Goal: Information Seeking & Learning: Learn about a topic

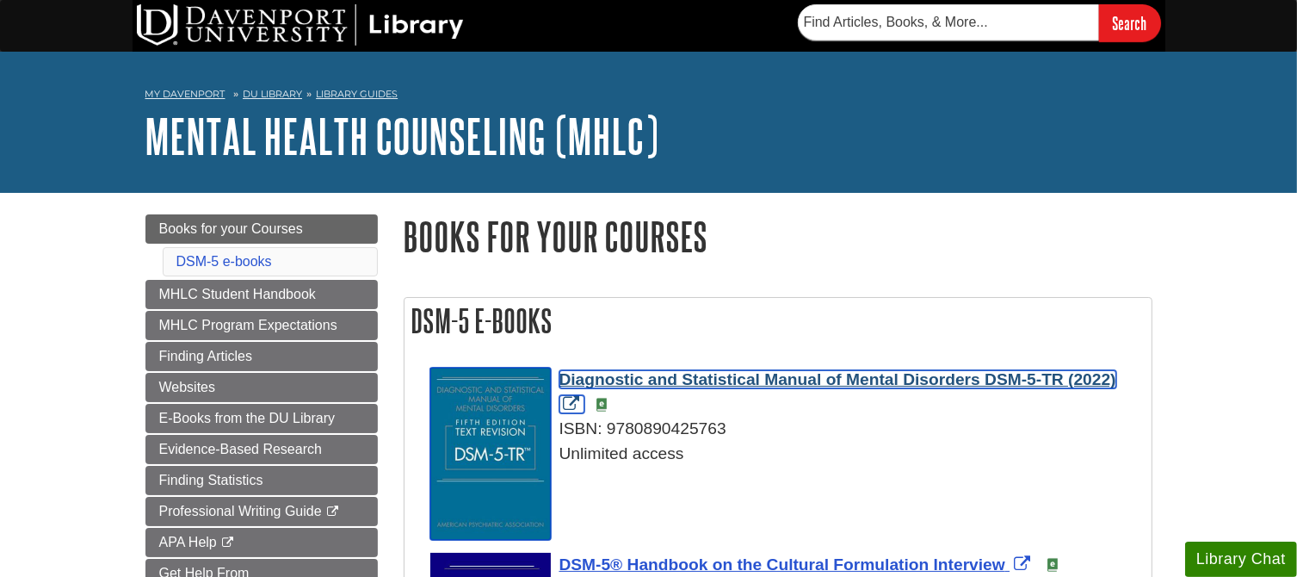
click at [754, 377] on span "Diagnostic and Statistical Manual of Mental Disorders DSM-5-TR (2022)" at bounding box center [838, 379] width 557 height 18
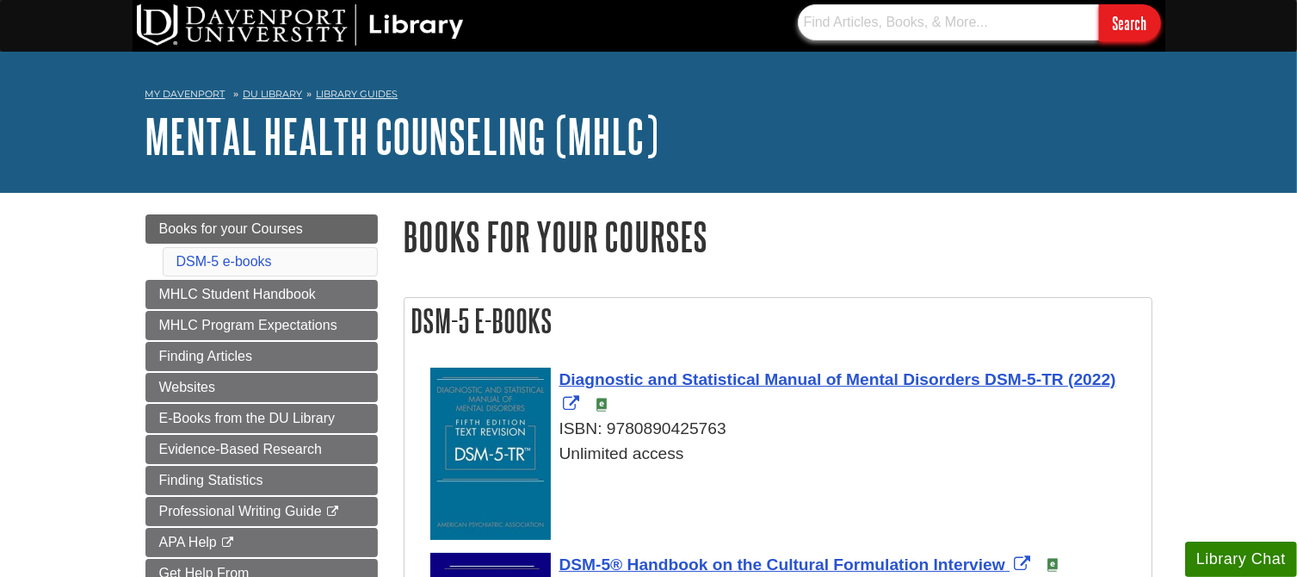
click at [868, 32] on input "text" at bounding box center [948, 22] width 301 height 36
type input "prevelance and profile"
click at [1099, 4] on input "Search" at bounding box center [1130, 22] width 62 height 37
click at [954, 36] on input "text" at bounding box center [948, 22] width 301 height 36
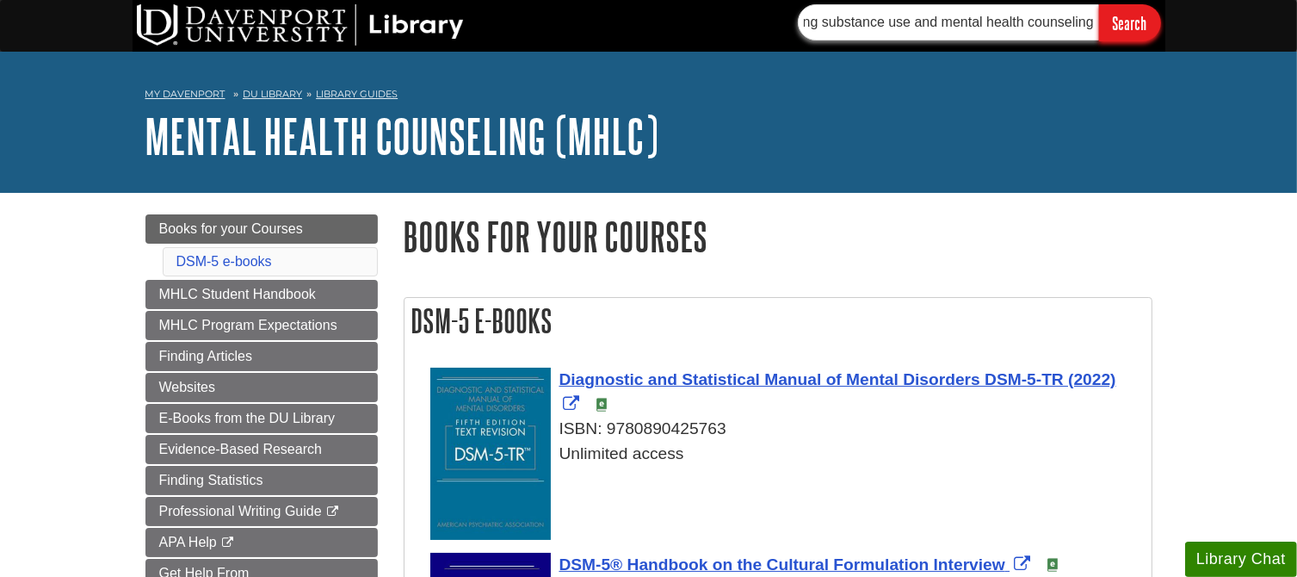
type input "co-occurring substance use and mental health counseling"
click at [1099, 4] on input "Search" at bounding box center [1130, 22] width 62 height 37
